Goal: Information Seeking & Learning: Learn about a topic

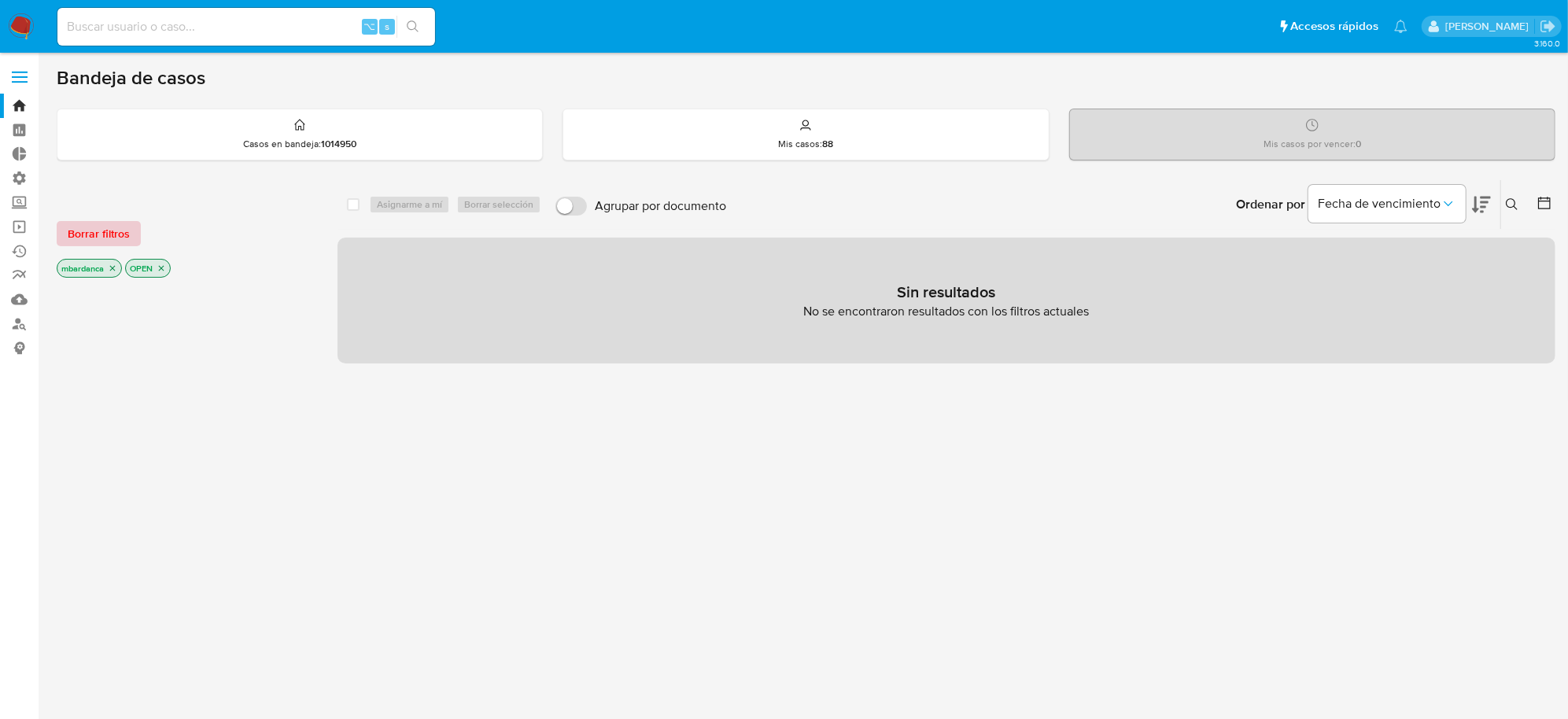
click at [114, 228] on span "Borrar filtros" at bounding box center [98, 233] width 62 height 22
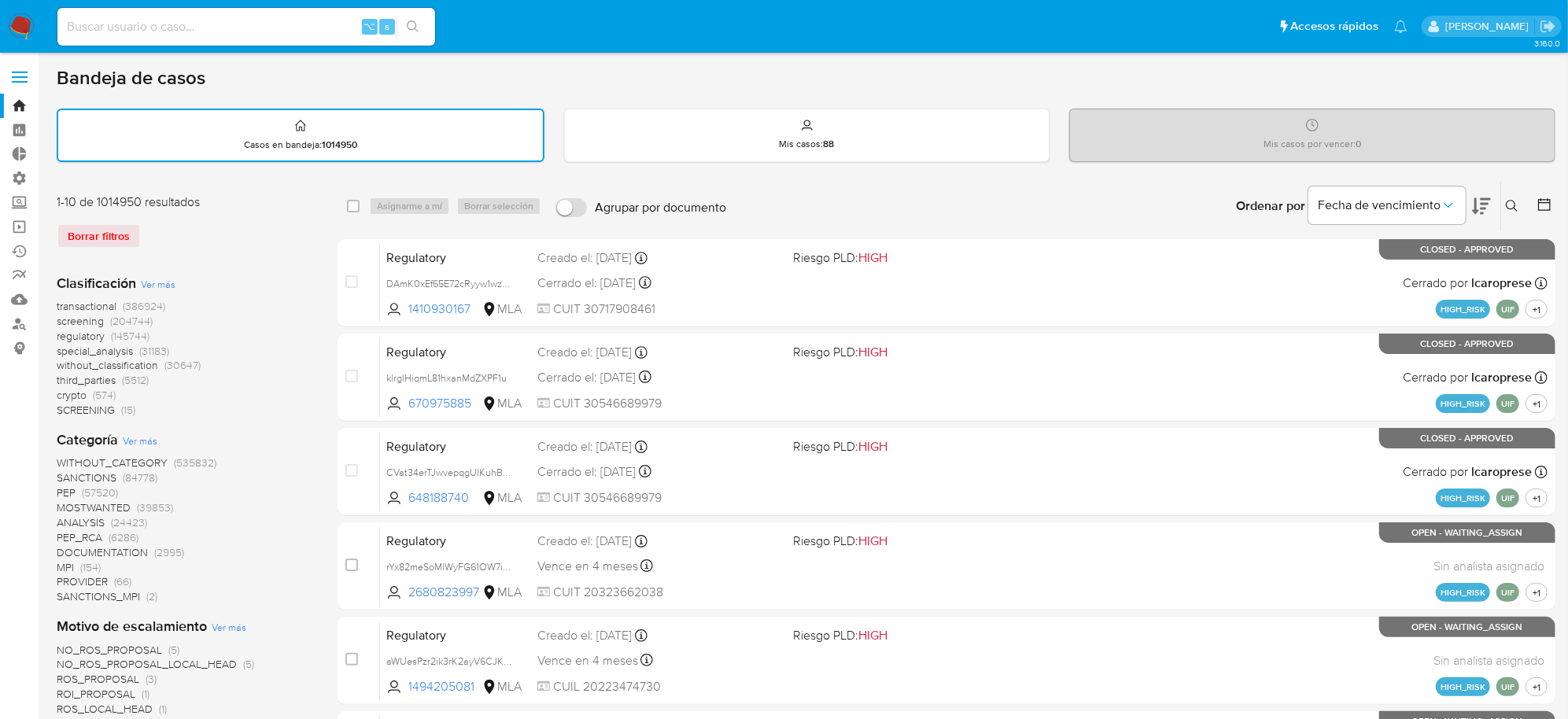
click at [106, 307] on span "transactional" at bounding box center [87, 306] width 59 height 16
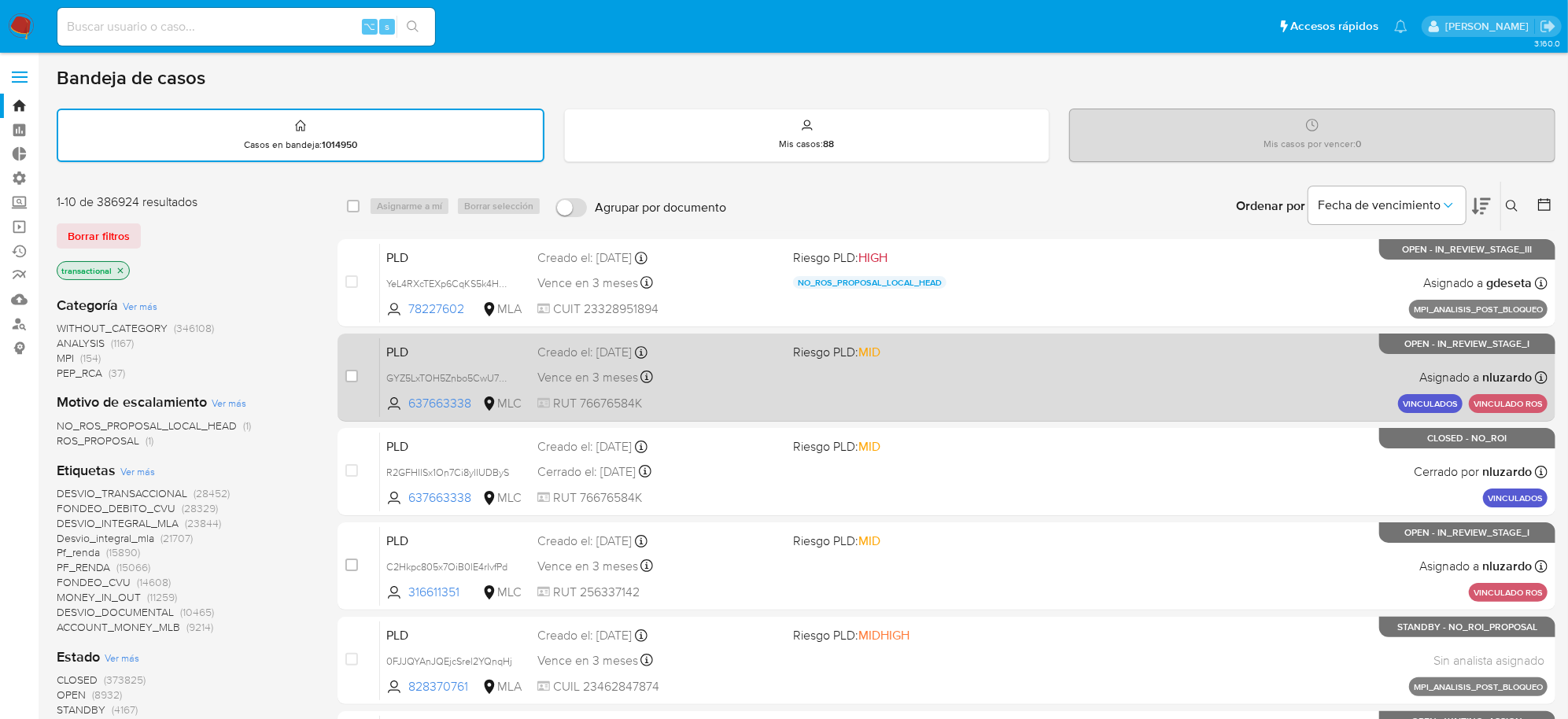
click at [1067, 393] on div "PLD GYZ5LxTOH5Znbo5CwU73E6TK 637663338 MLC Riesgo PLD: MID Creado el: 16/09/202…" at bounding box center [964, 377] width 1168 height 79
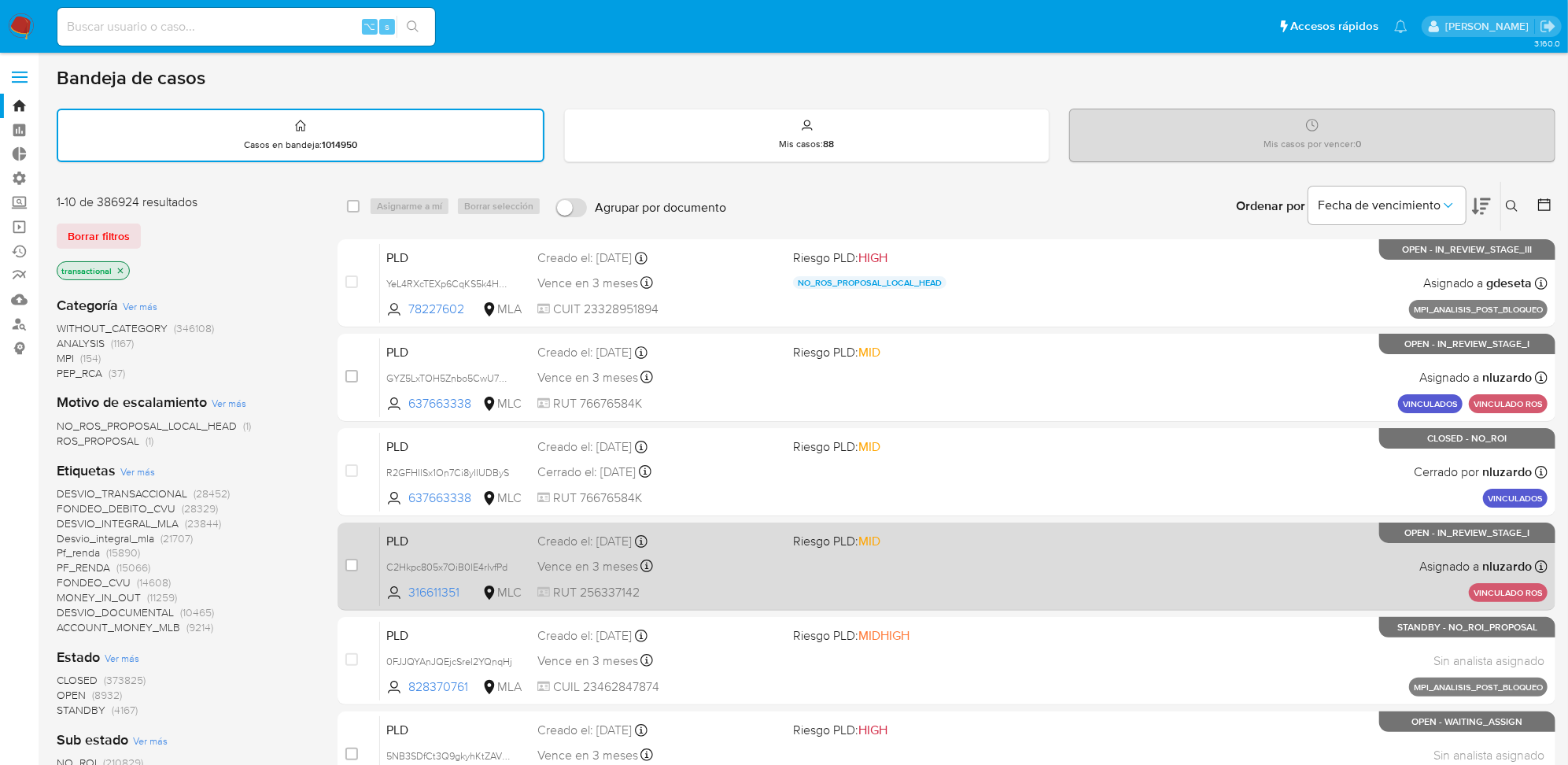
click at [1030, 569] on div "PLD C2Hkpc805x7OiB0lE4rIvfPd 316611351 MLC Riesgo PLD: MID Creado el: 16/09/202…" at bounding box center [964, 566] width 1168 height 79
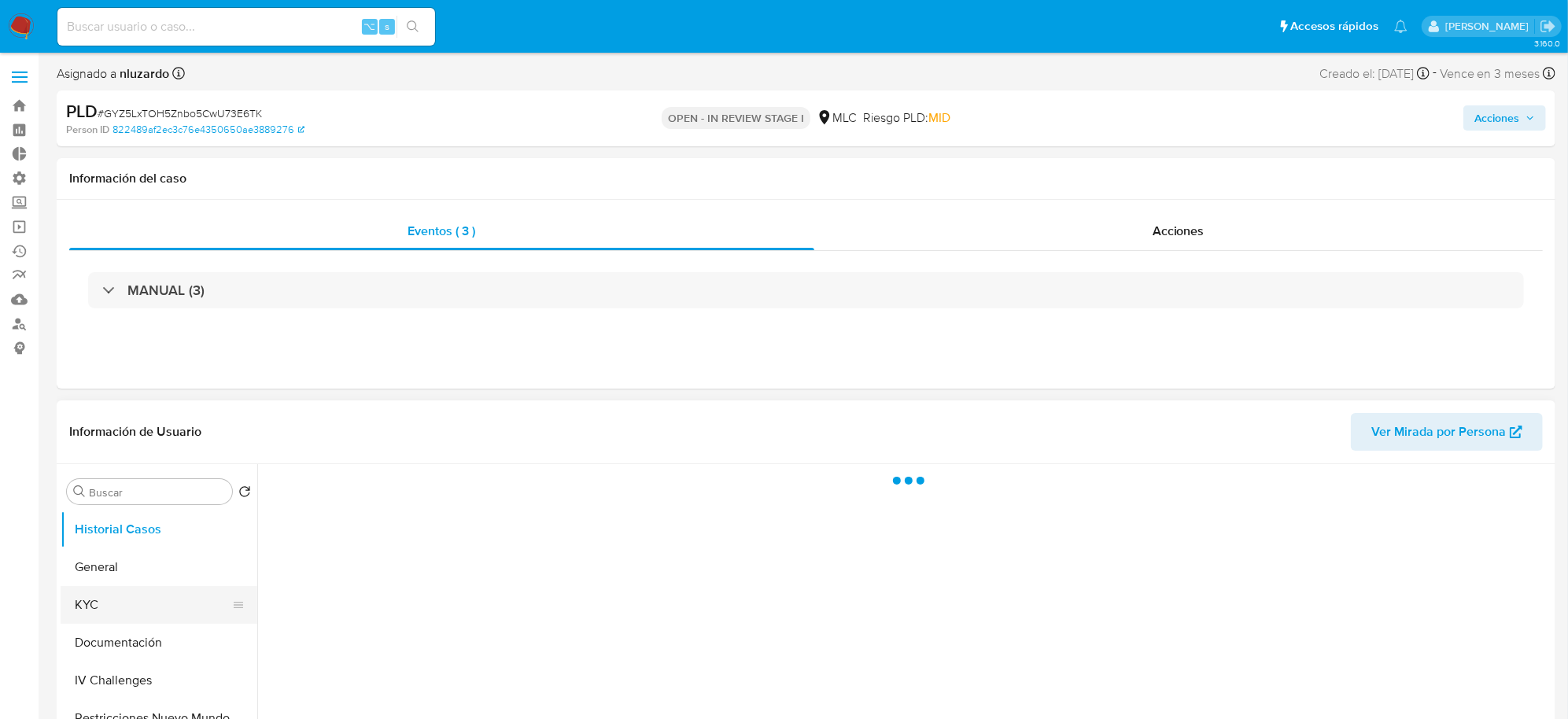
select select "10"
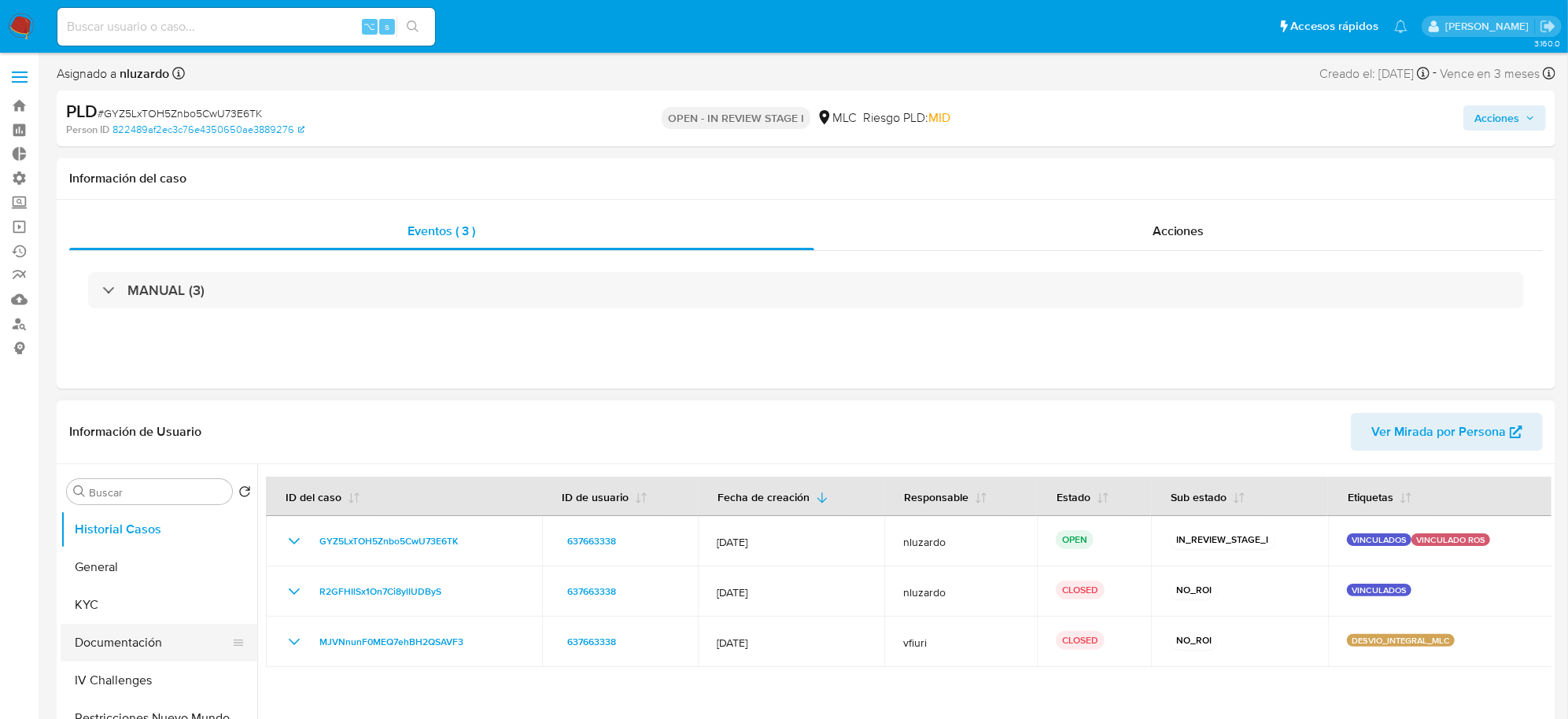
click at [133, 648] on button "Documentación" at bounding box center [152, 642] width 184 height 38
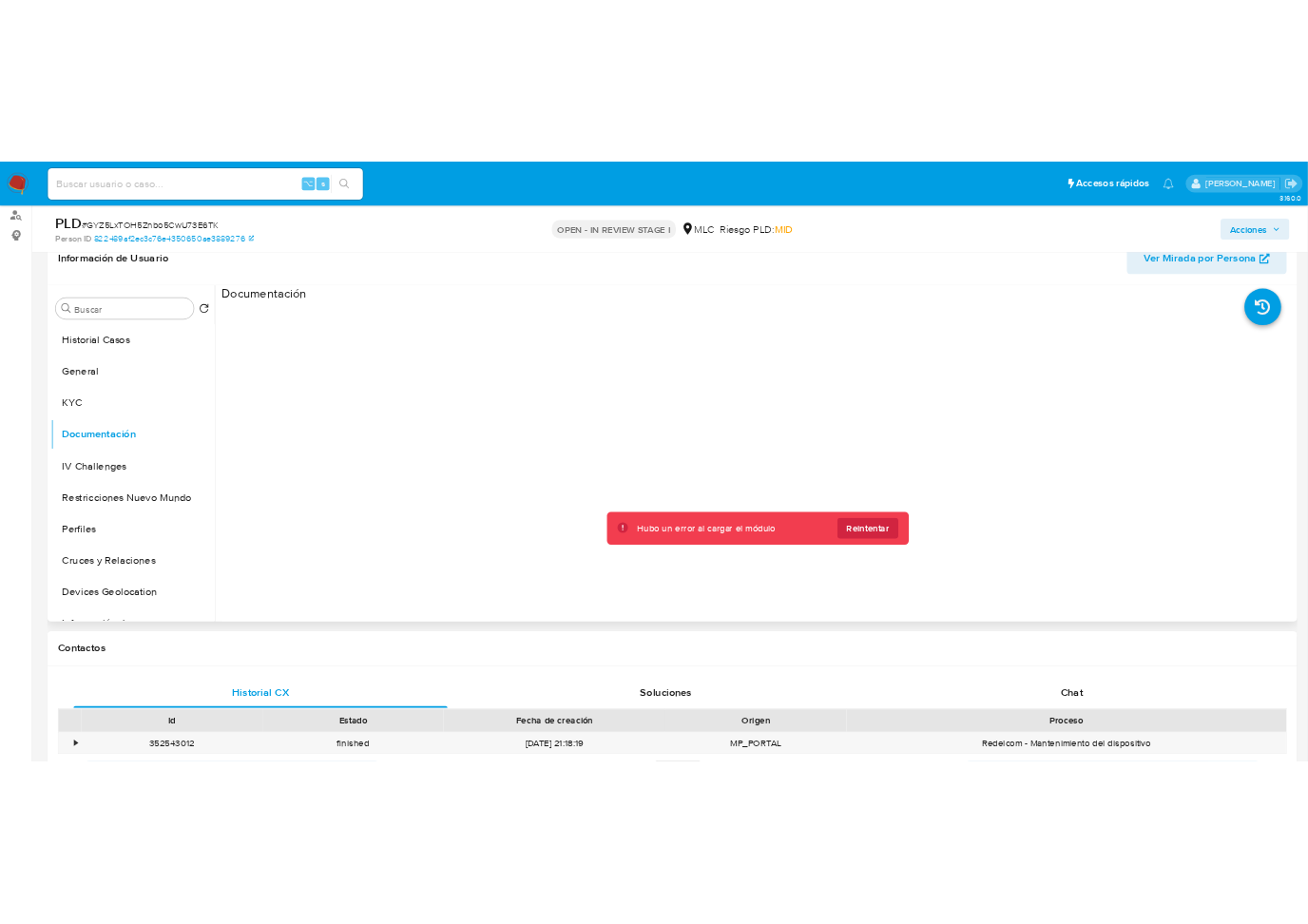
scroll to position [309, 0]
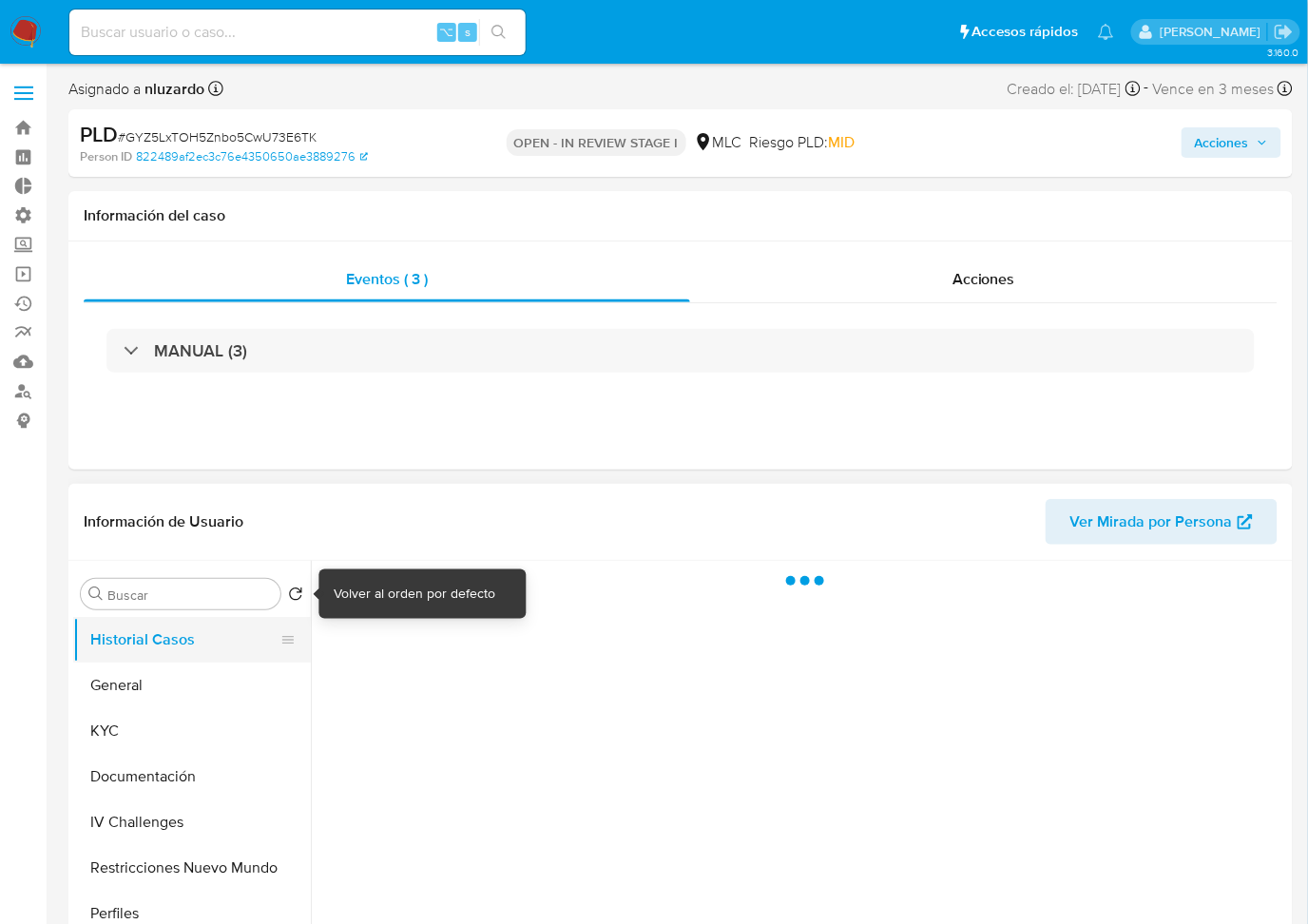
select select "10"
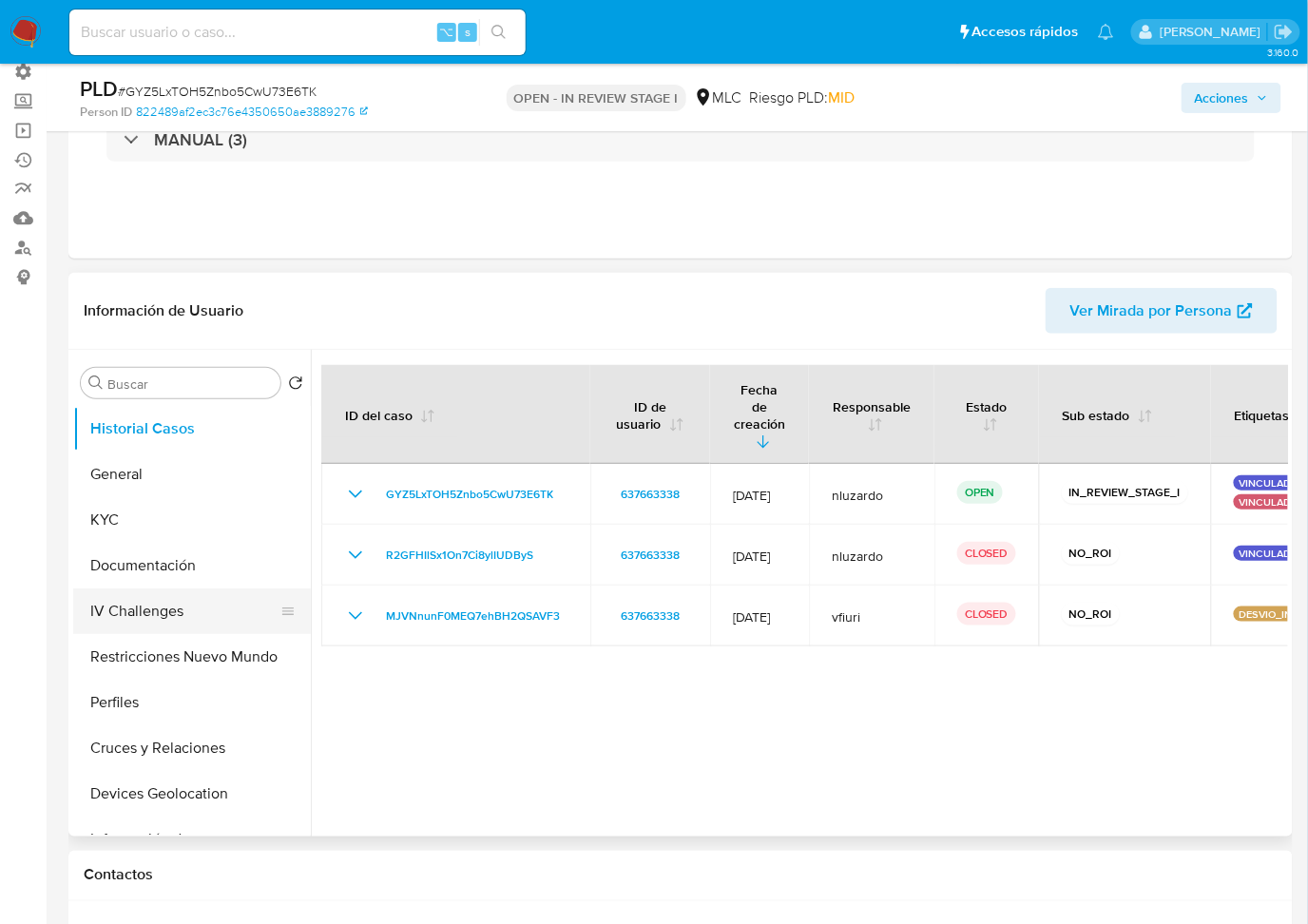
scroll to position [147, 0]
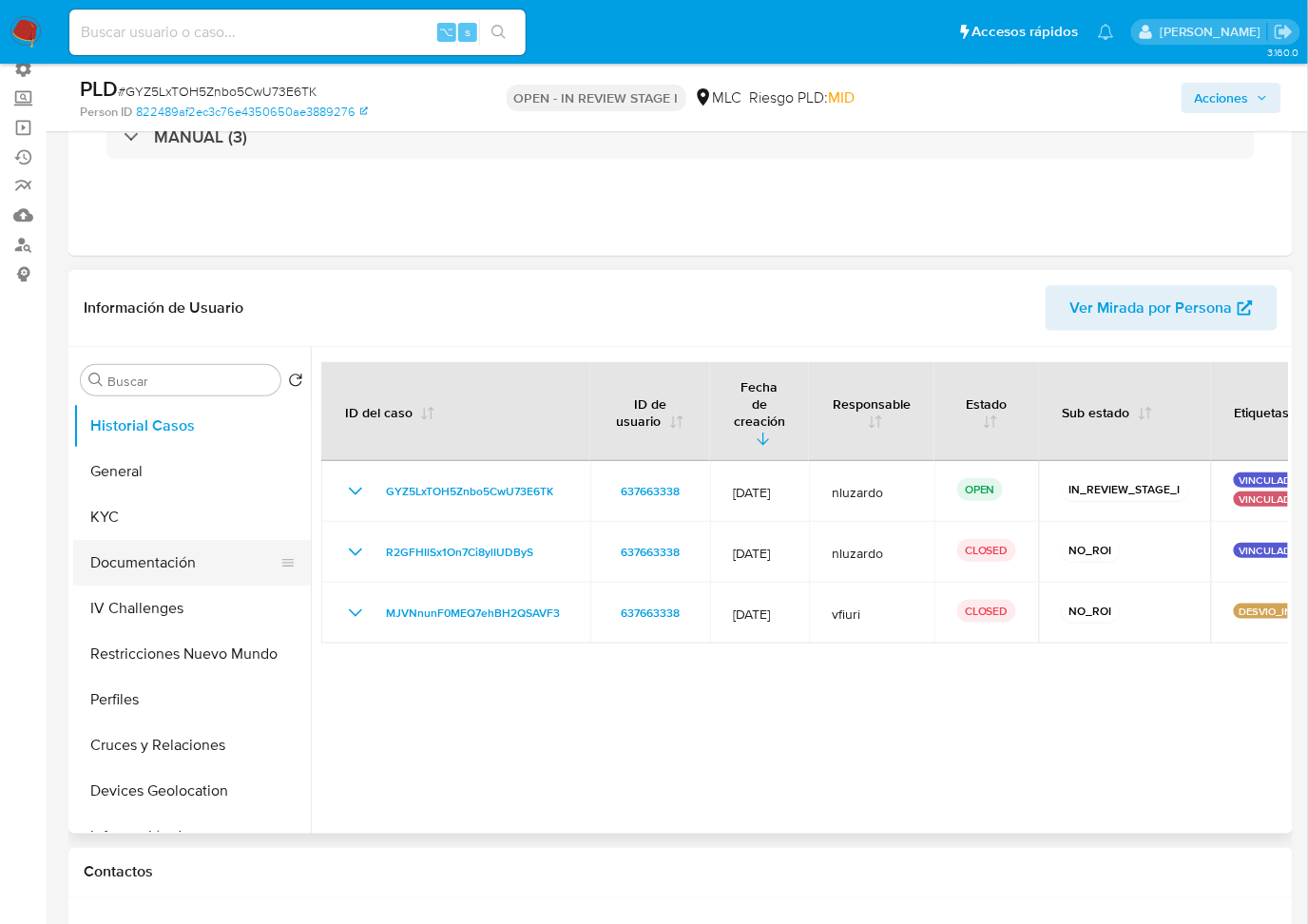
click at [157, 559] on button "Documentación" at bounding box center [183, 563] width 222 height 46
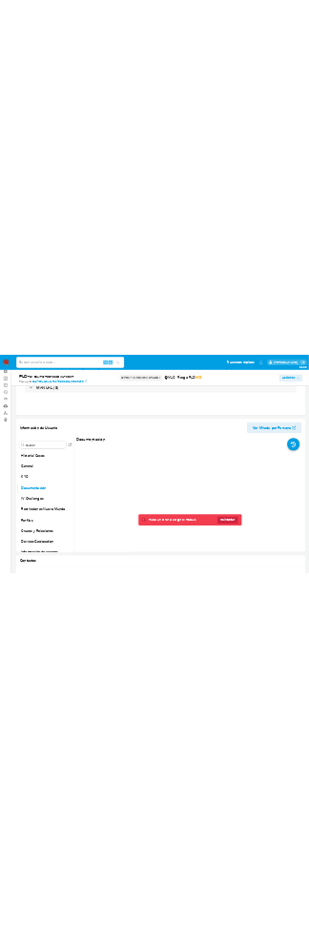
scroll to position [148, 0]
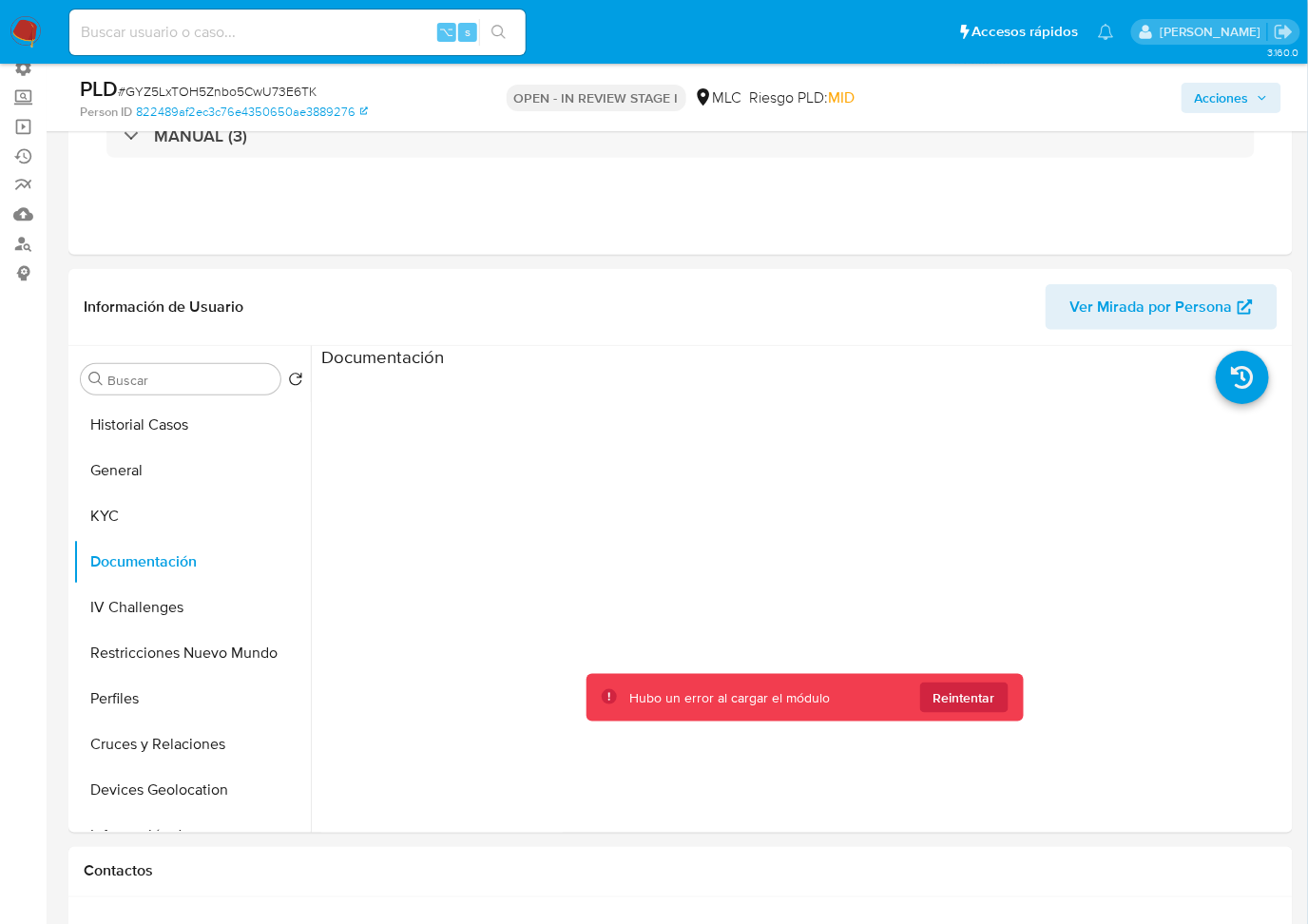
drag, startPoint x: 1325, startPoint y: 247, endPoint x: 1311, endPoint y: 249, distance: 14.1
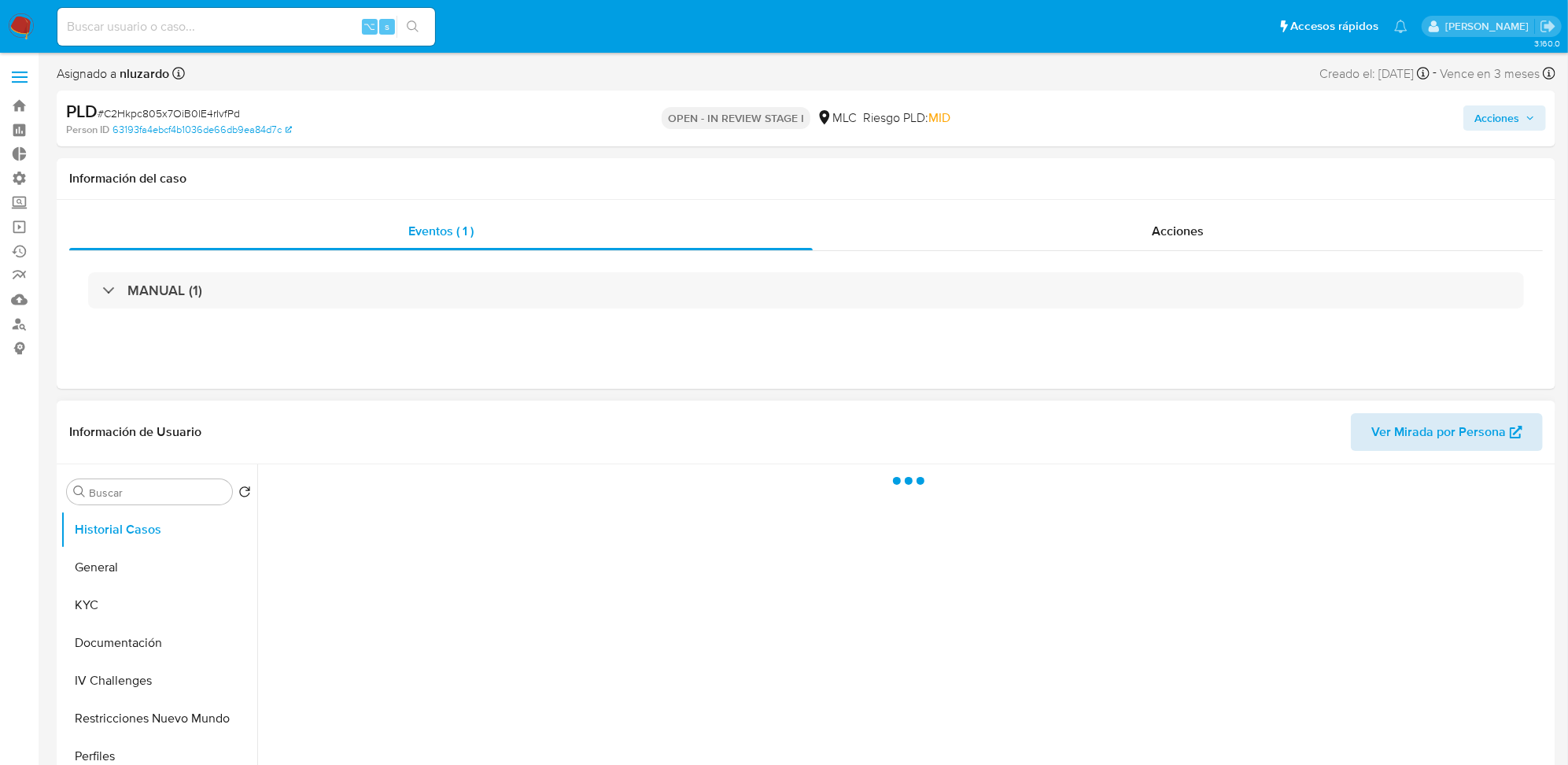
select select "10"
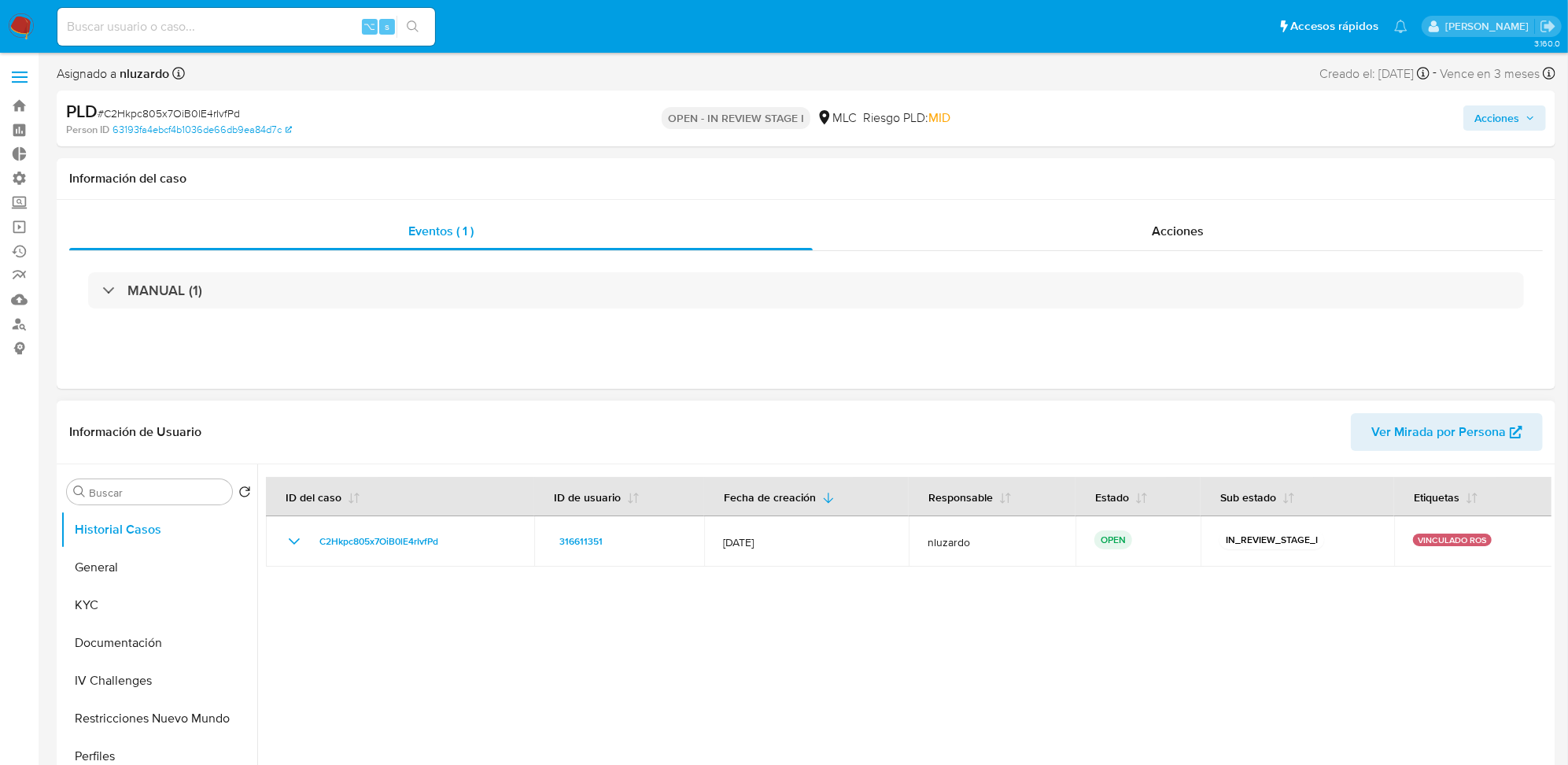
click at [1430, 430] on span "Ver Mirada por Persona" at bounding box center [1439, 432] width 134 height 38
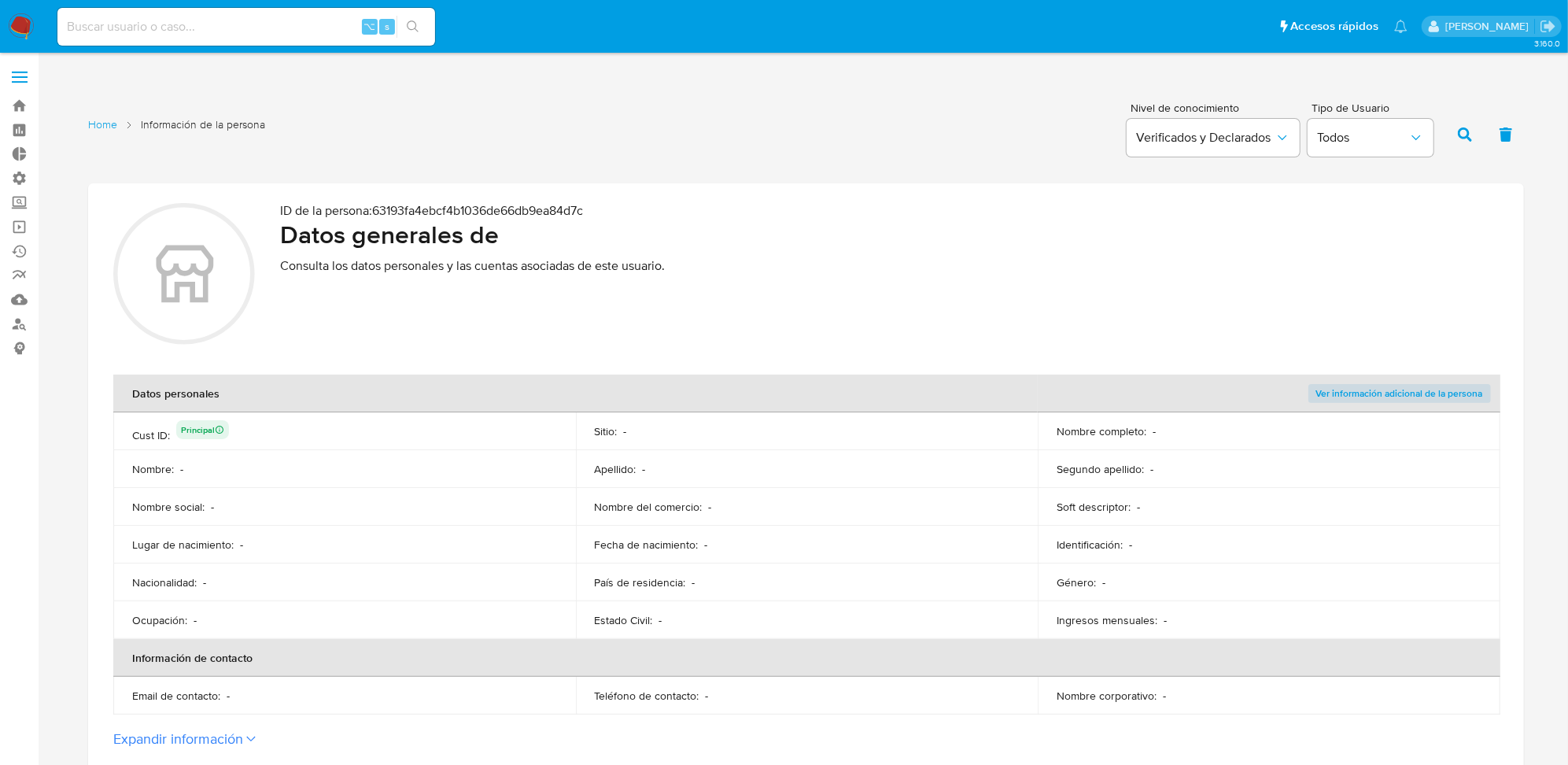
drag, startPoint x: 163, startPoint y: 469, endPoint x: 205, endPoint y: 467, distance: 42.0
click at [205, 467] on div "Nombre : -" at bounding box center [344, 469] width 425 height 14
click at [195, 504] on p "Nombre social :" at bounding box center [168, 507] width 73 height 14
drag, startPoint x: 178, startPoint y: 503, endPoint x: 247, endPoint y: 503, distance: 69.0
click at [247, 503] on div "Nombre social : -" at bounding box center [344, 507] width 425 height 14
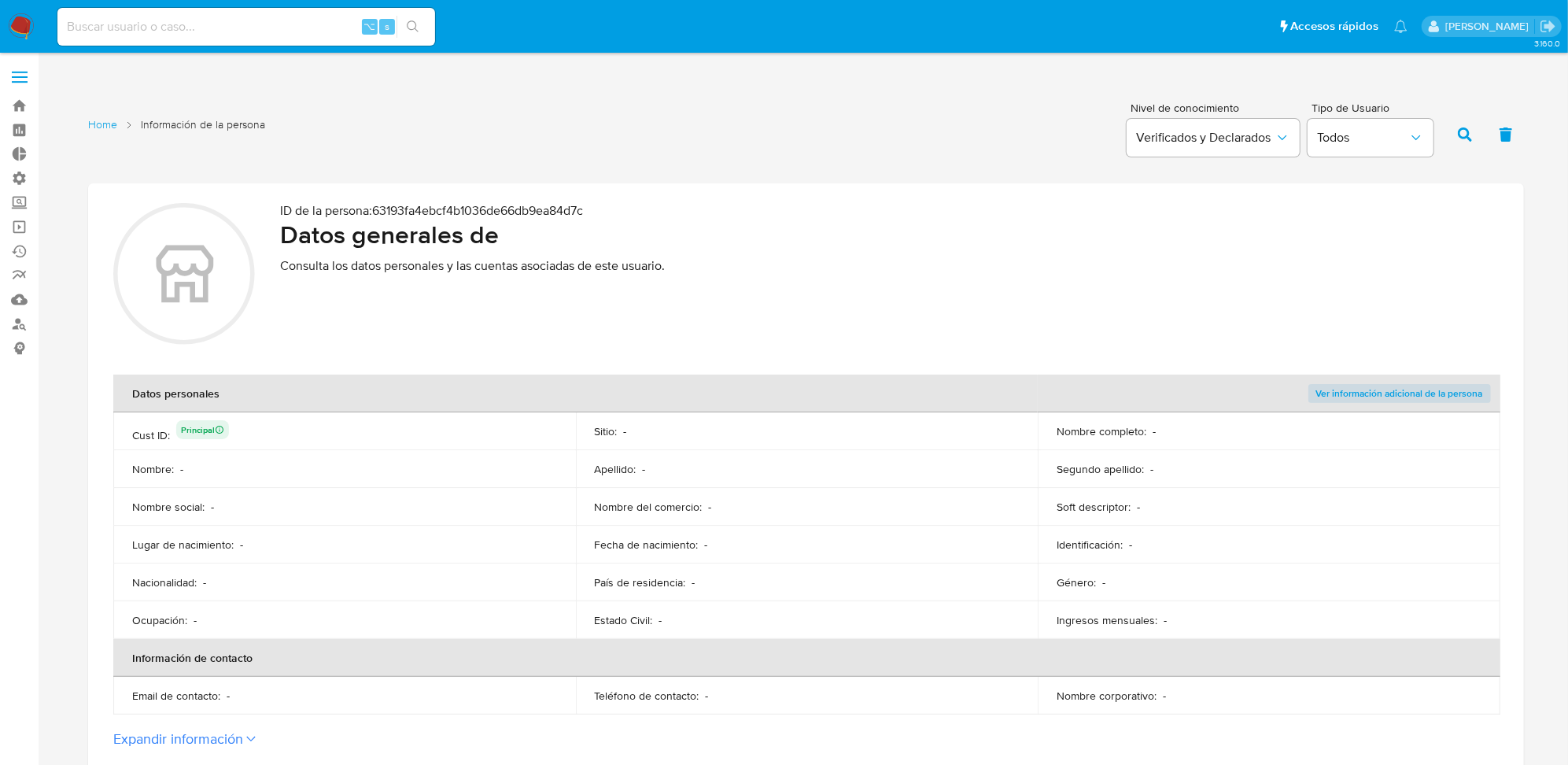
drag, startPoint x: 186, startPoint y: 541, endPoint x: 302, endPoint y: 532, distance: 116.3
click at [302, 532] on td "Lugar de nacimiento : -" at bounding box center [344, 545] width 463 height 38
drag, startPoint x: 635, startPoint y: 424, endPoint x: 723, endPoint y: 423, distance: 88.0
click at [723, 424] on div "Sitio : -" at bounding box center [807, 431] width 425 height 14
drag, startPoint x: 608, startPoint y: 490, endPoint x: 669, endPoint y: 503, distance: 62.4
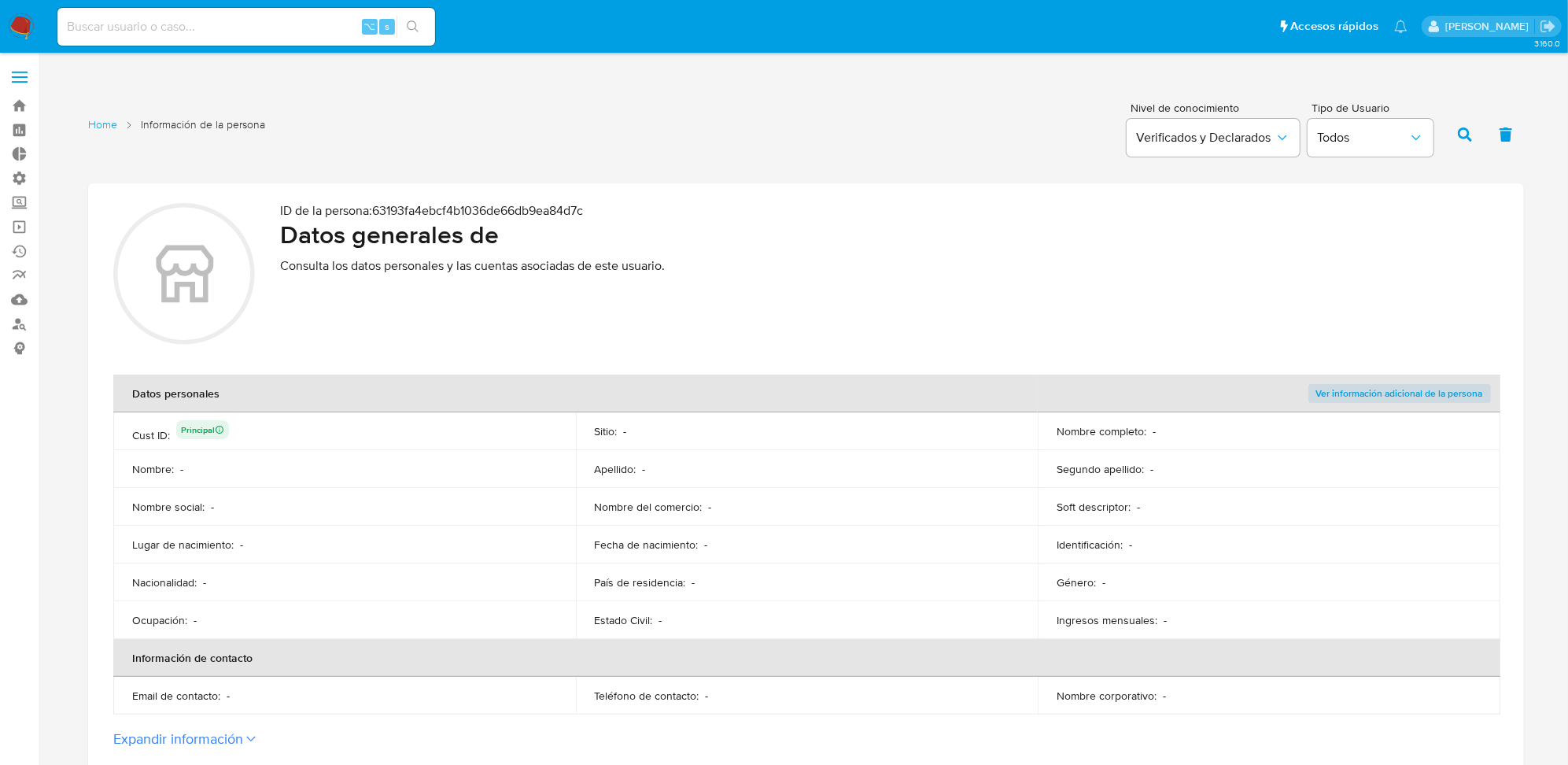
click at [678, 479] on tbody "Cust ID : Principal Sitio : - Nombre completo : - Nombre : - Apellido : - Segun…" at bounding box center [807, 526] width 1387 height 227
drag, startPoint x: 1128, startPoint y: 505, endPoint x: 1069, endPoint y: 508, distance: 59.1
click at [1074, 508] on p "Soft descriptor :" at bounding box center [1094, 507] width 74 height 14
click at [945, 490] on td "Nombre del comercio : -" at bounding box center [807, 507] width 463 height 38
click at [267, 279] on div "ID de la persona : 63193fa4ebcf4b1036de66db9ea84d7c Datos generales de Consulta…" at bounding box center [890, 276] width 1219 height 146
